Goal: Task Accomplishment & Management: Manage account settings

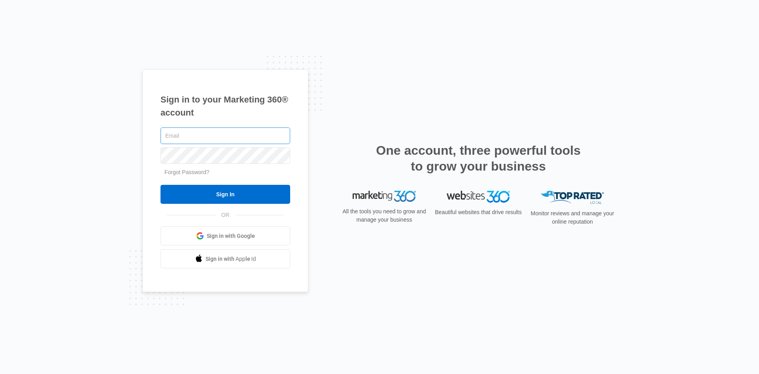
click at [240, 138] on input "text" at bounding box center [225, 135] width 130 height 17
type input "[EMAIL_ADDRESS][DOMAIN_NAME]"
click at [160, 185] on input "Sign In" at bounding box center [225, 194] width 130 height 19
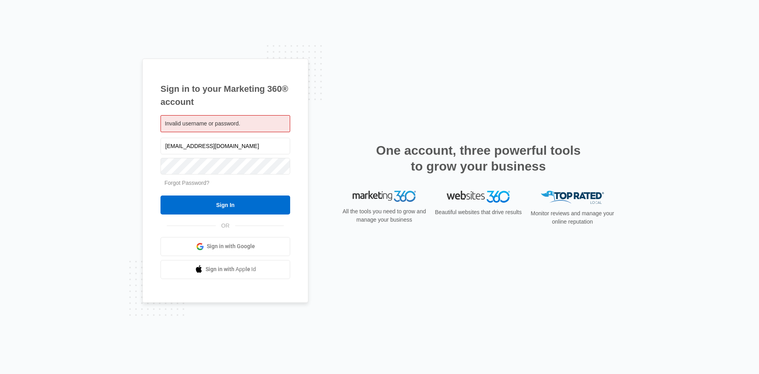
click at [196, 183] on link "Forgot Password?" at bounding box center [186, 182] width 45 height 6
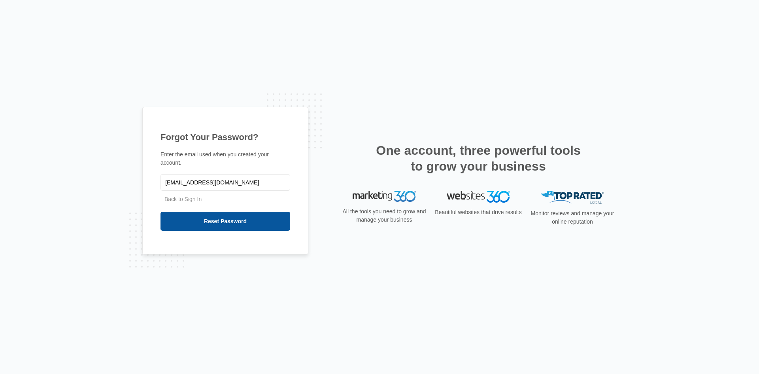
type input "afry@rush.com"
click at [204, 217] on input "Reset Password" at bounding box center [225, 220] width 130 height 19
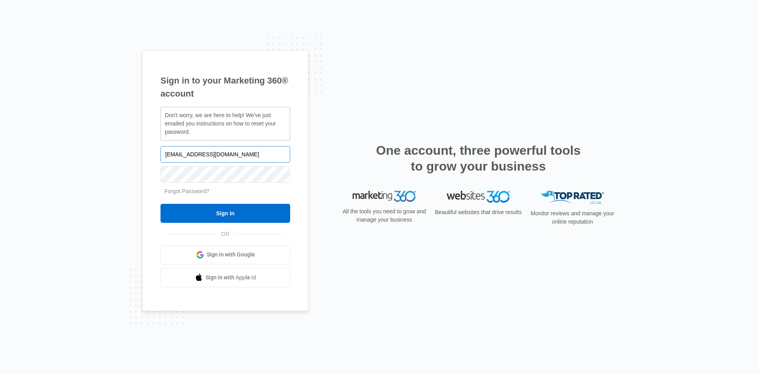
click at [179, 154] on input "afry@rush.com" at bounding box center [225, 154] width 130 height 17
type input "afry@ftlrush.com"
click at [225, 206] on input "Sign In" at bounding box center [225, 213] width 130 height 19
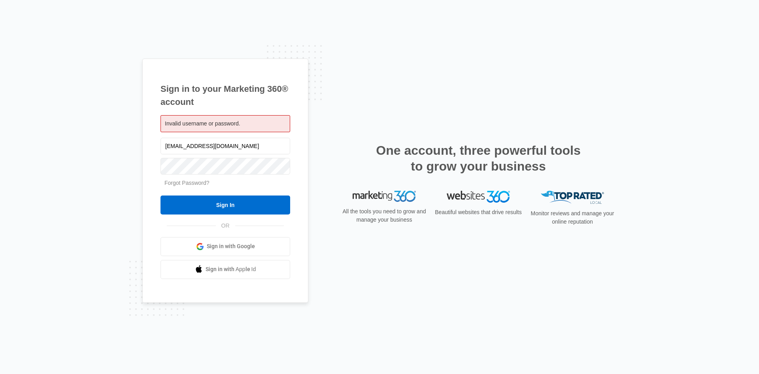
click at [195, 180] on link "Forgot Password?" at bounding box center [186, 182] width 45 height 6
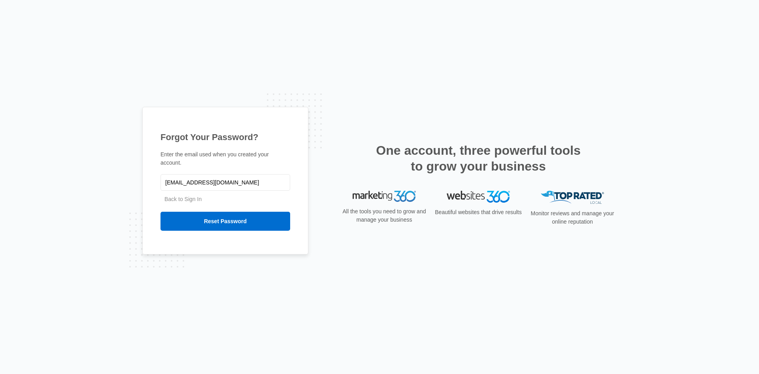
type input "[EMAIL_ADDRESS][DOMAIN_NAME]"
click at [160, 211] on input "Reset Password" at bounding box center [225, 220] width 130 height 19
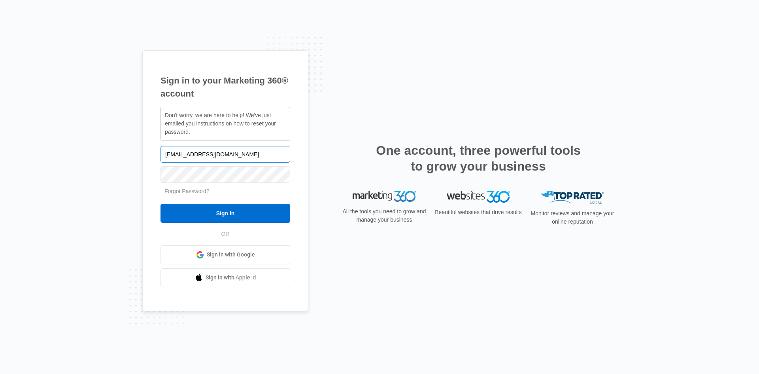
click at [196, 156] on input "[EMAIL_ADDRESS][DOMAIN_NAME]" at bounding box center [225, 154] width 130 height 17
type input "[EMAIL_ADDRESS][DOMAIN_NAME]"
click at [196, 192] on link "Forgot Password?" at bounding box center [186, 191] width 45 height 6
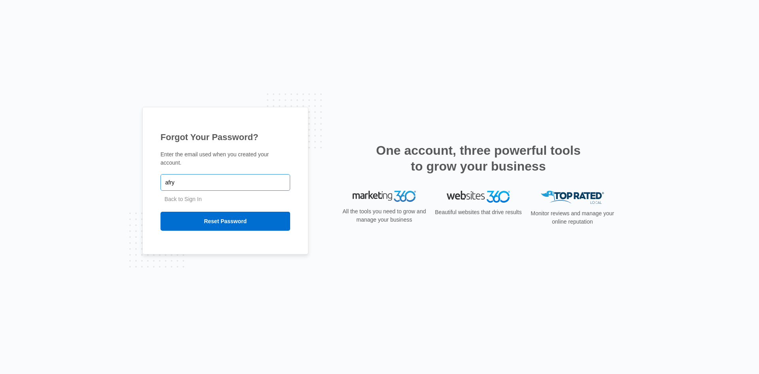
type input "[EMAIL_ADDRESS][DOMAIN_NAME]"
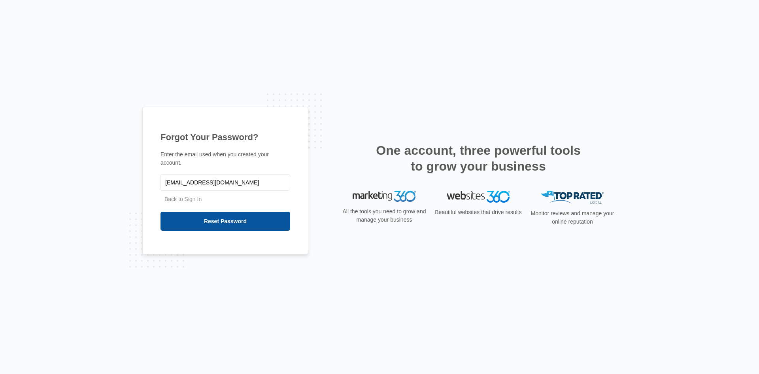
click at [214, 220] on input "Reset Password" at bounding box center [225, 220] width 130 height 19
